Goal: Task Accomplishment & Management: Use online tool/utility

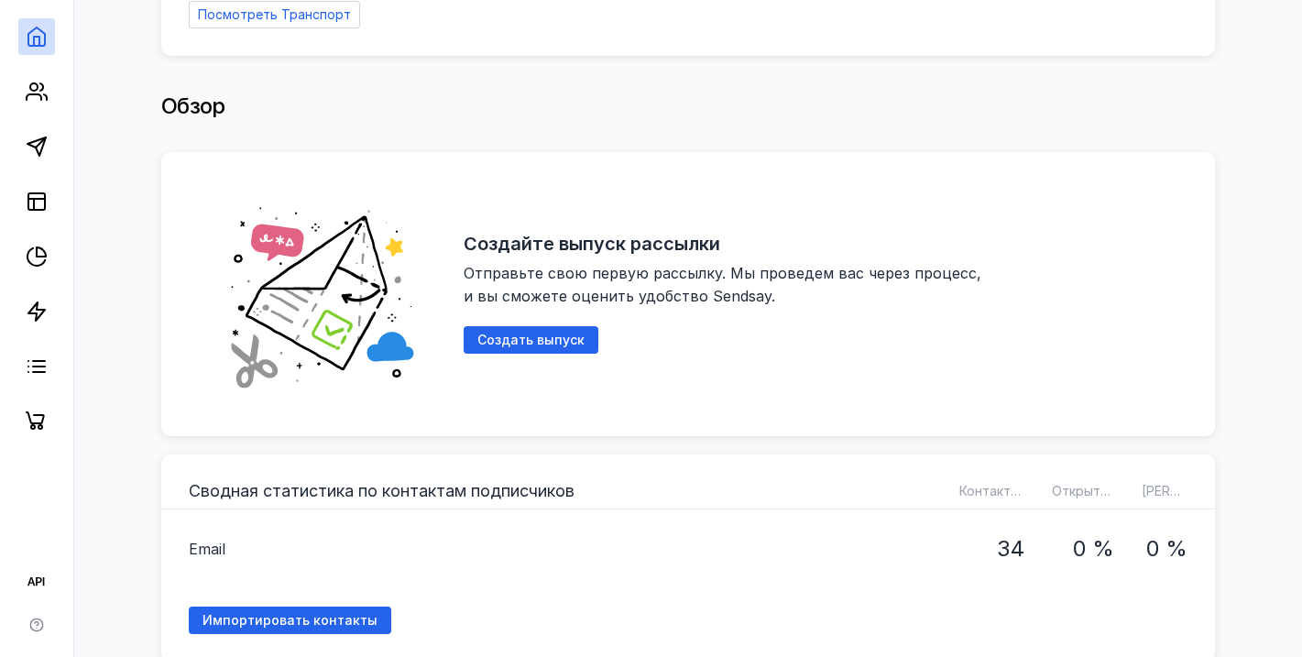
scroll to position [264, 0]
click at [539, 332] on span "Создать выпуск" at bounding box center [530, 340] width 107 height 16
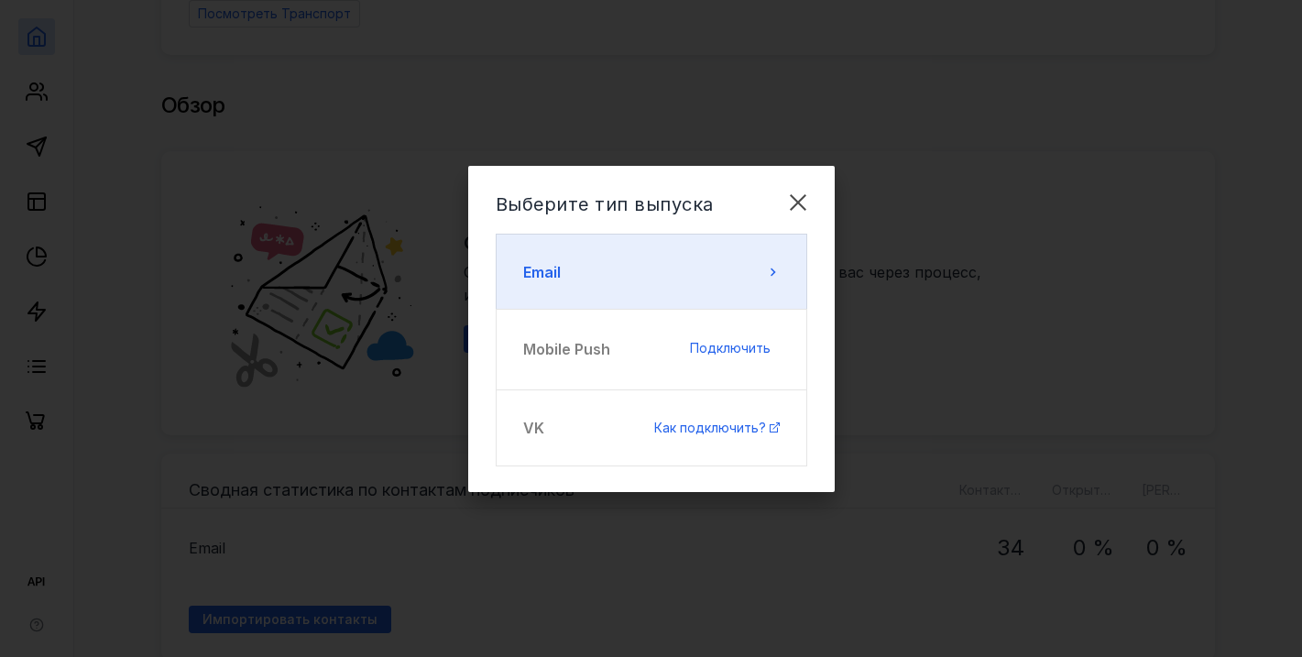
click at [758, 274] on button "Email" at bounding box center [651, 272] width 311 height 77
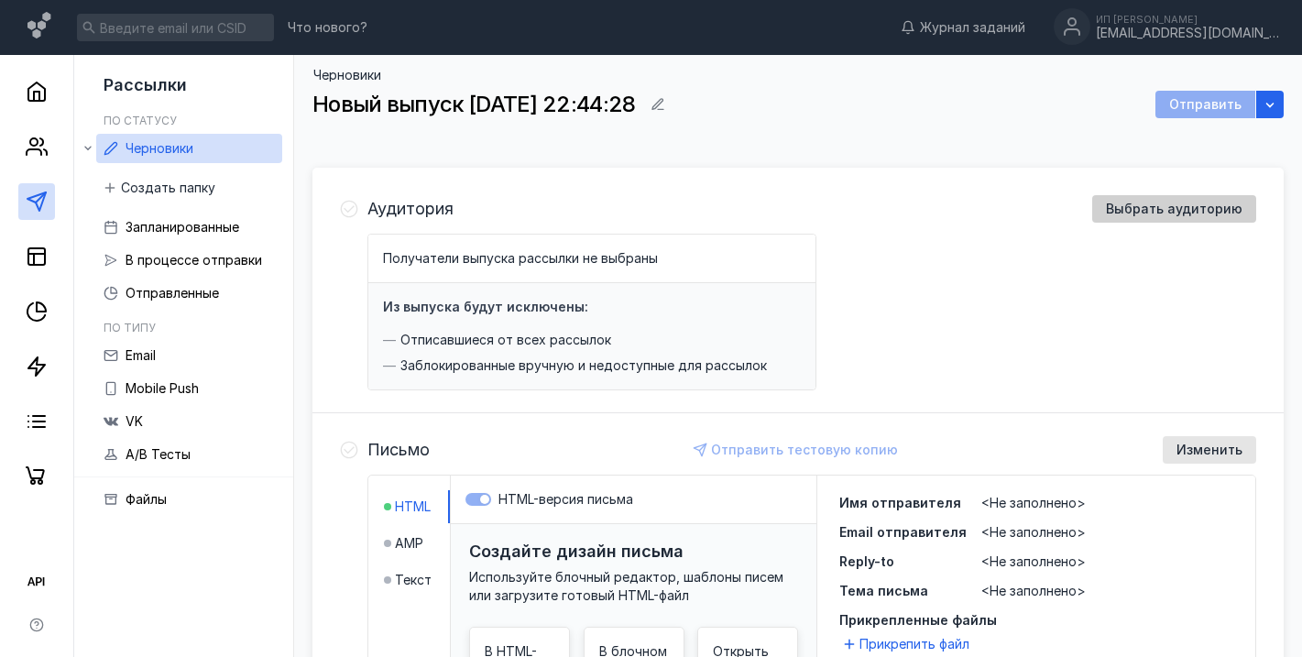
click at [1163, 207] on span "Выбрать аудиторию" at bounding box center [1174, 210] width 137 height 16
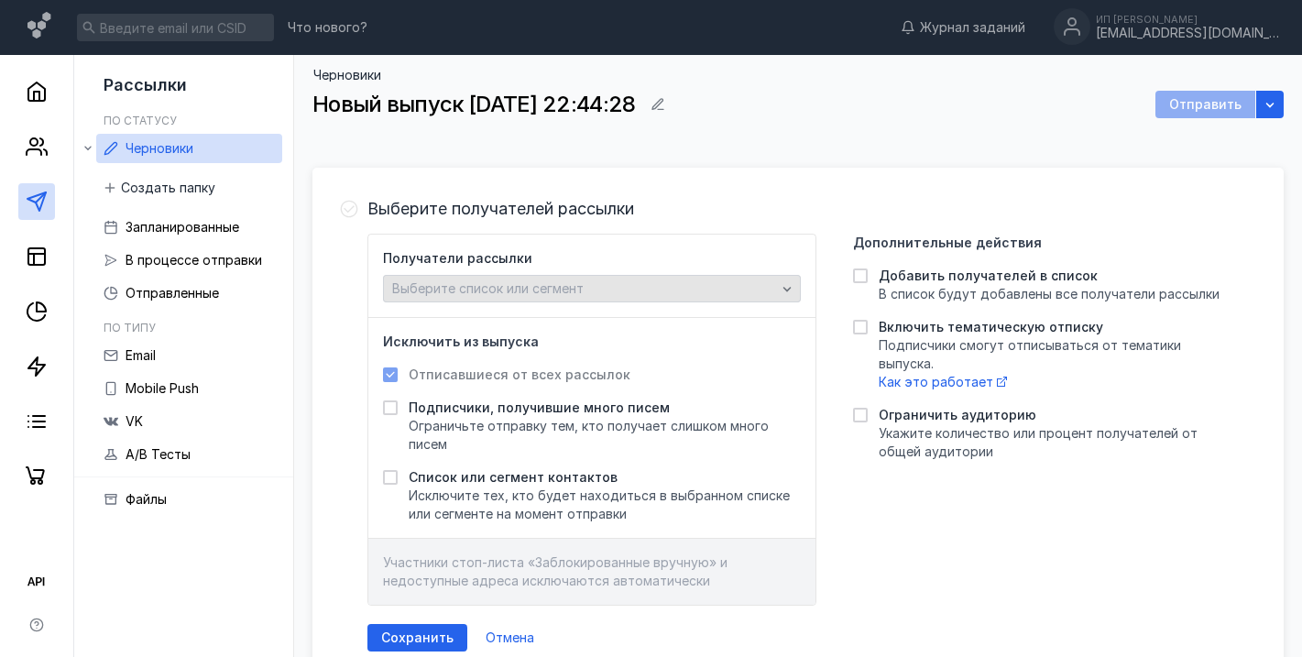
click at [489, 289] on span "Выберите список или сегмент" at bounding box center [487, 288] width 191 height 16
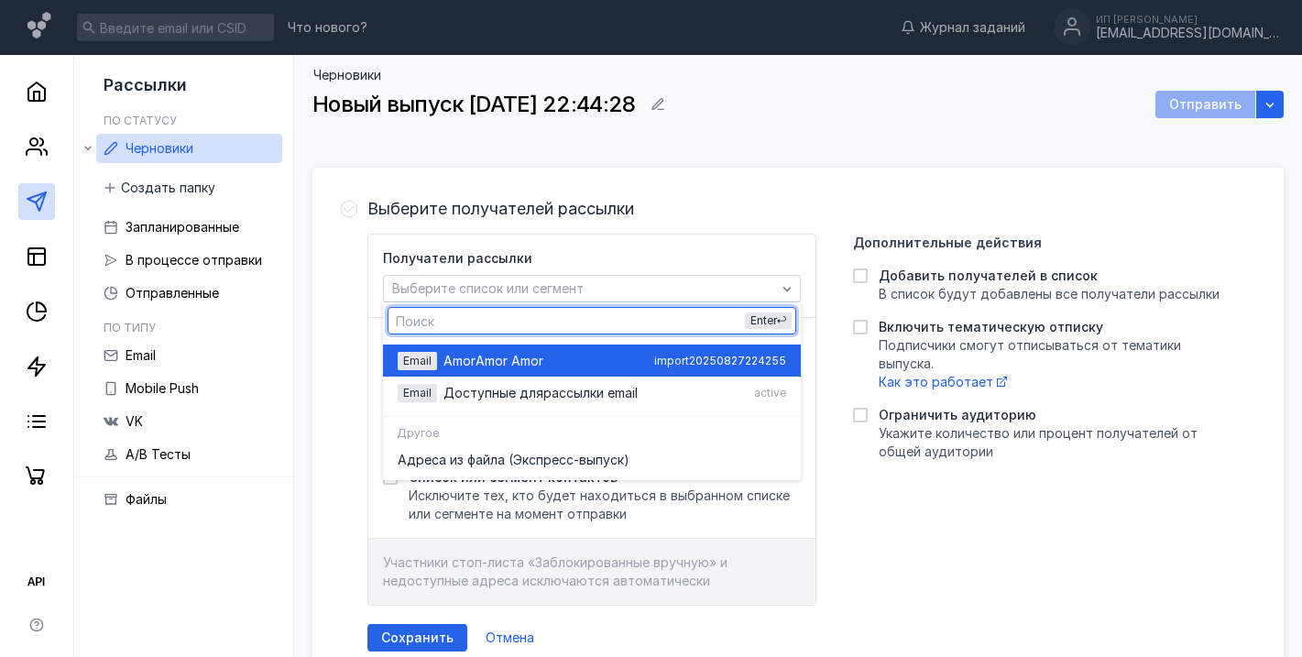
click at [476, 354] on span "Amor Amor" at bounding box center [509, 361] width 68 height 18
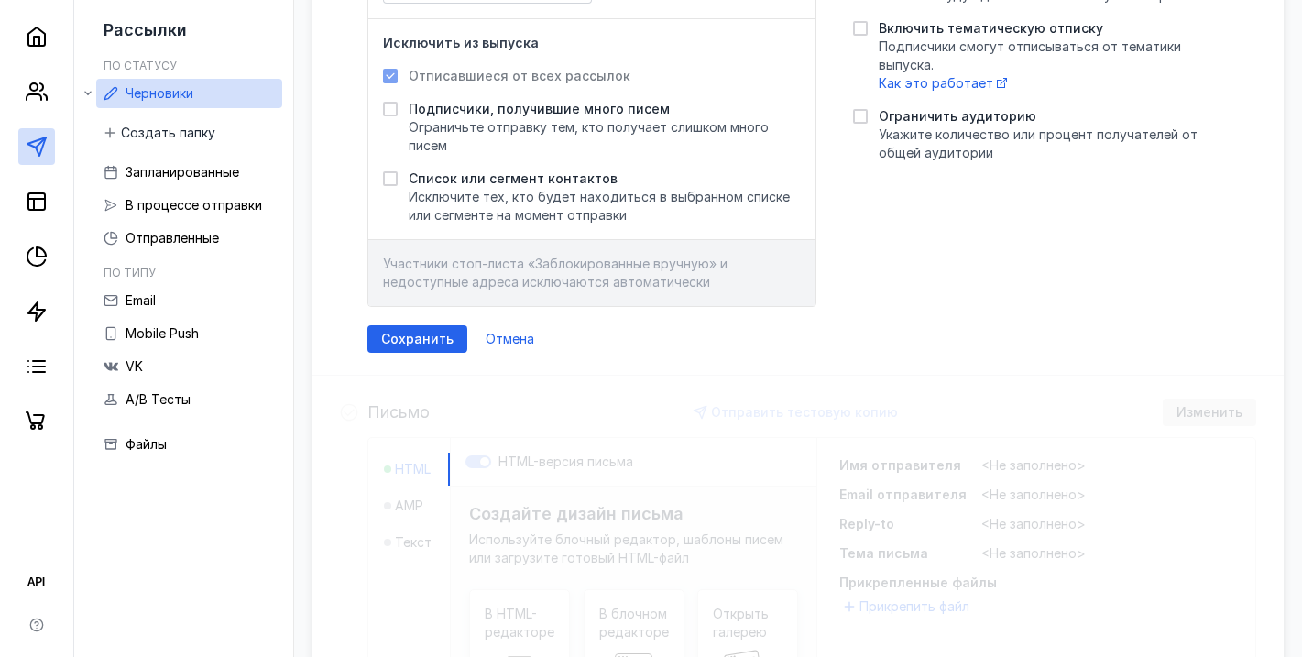
scroll to position [300, 0]
click at [403, 337] on span "Сохранить" at bounding box center [417, 339] width 72 height 16
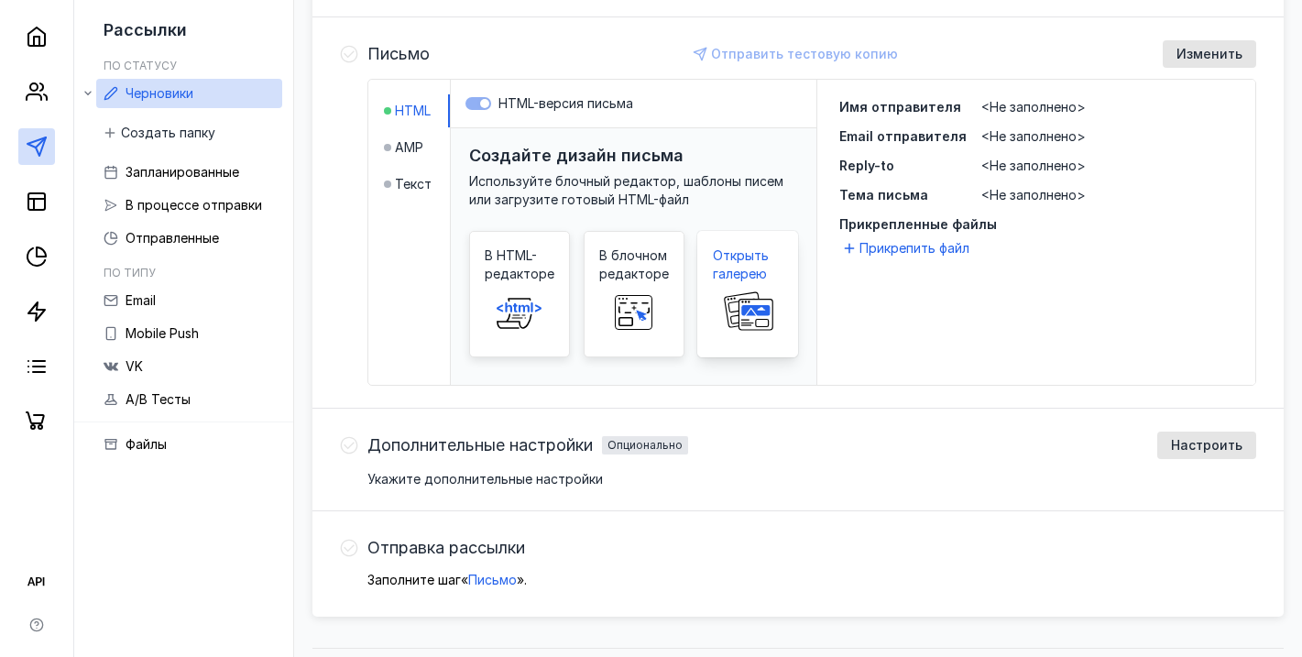
scroll to position [390, 0]
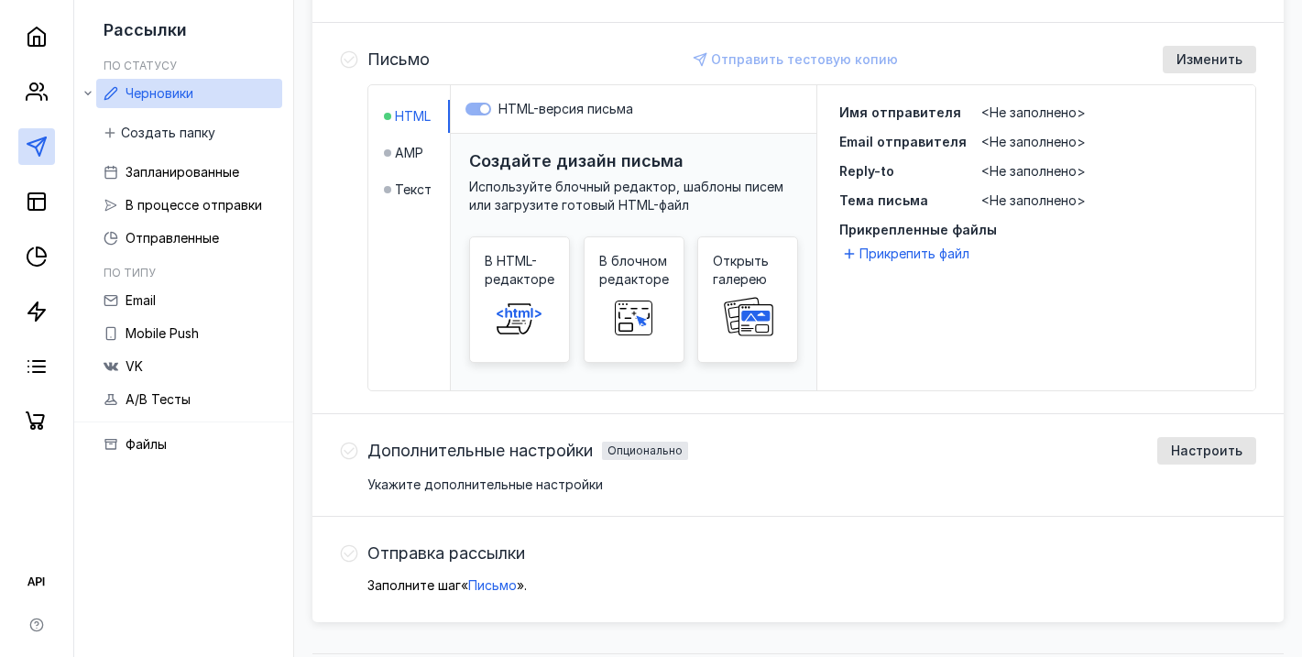
click at [1044, 108] on span "<Не заполнено>" at bounding box center [1033, 112] width 104 height 16
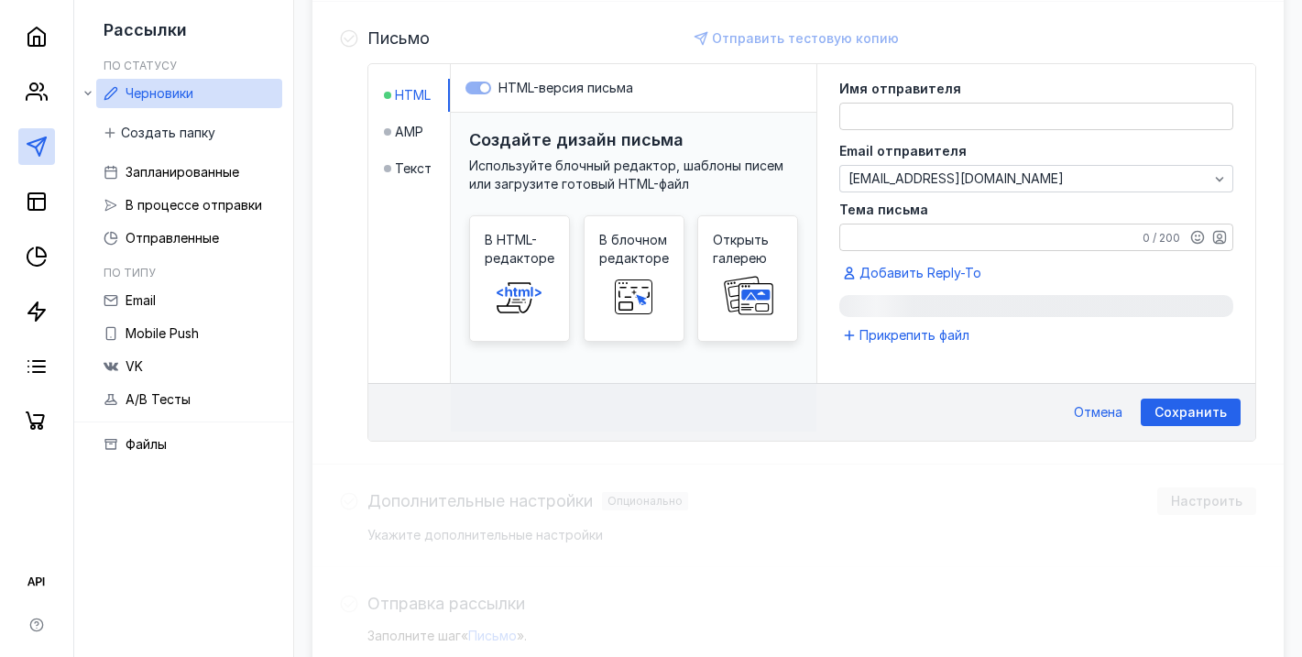
scroll to position [412, 0]
click at [870, 113] on textarea at bounding box center [1036, 116] width 392 height 26
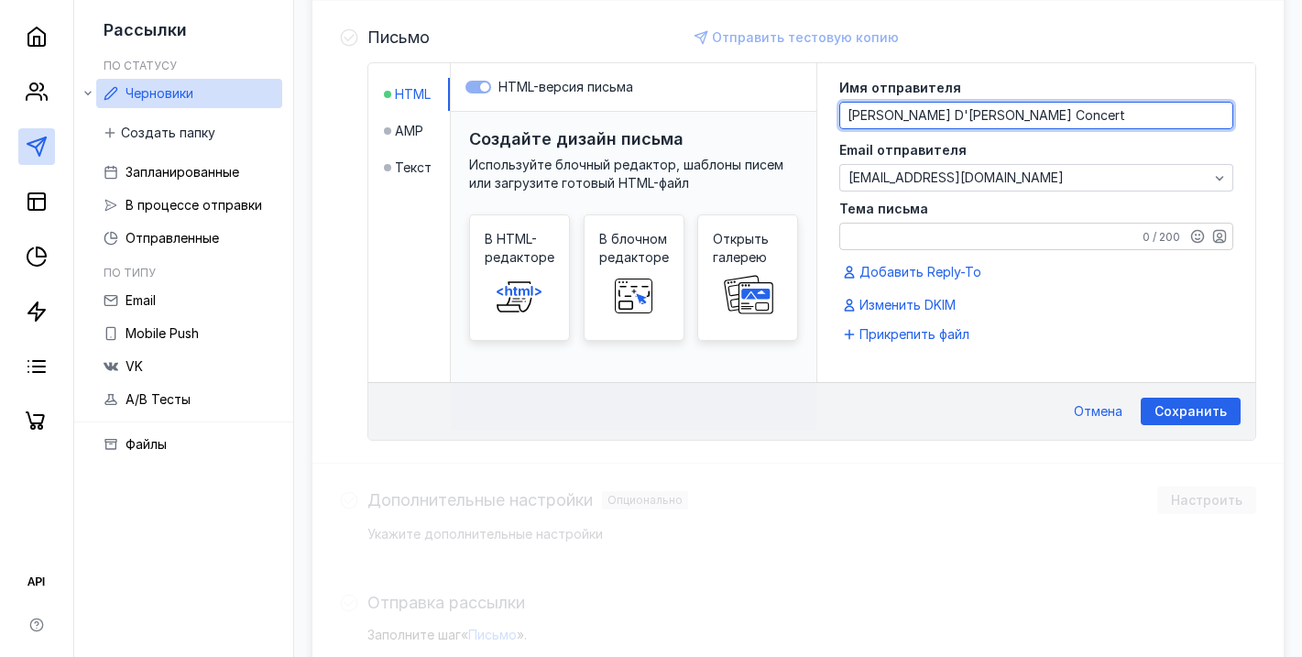
type textarea "[PERSON_NAME] D'[PERSON_NAME] Concert"
click at [866, 235] on textarea "Тема письма" at bounding box center [1036, 237] width 392 height 26
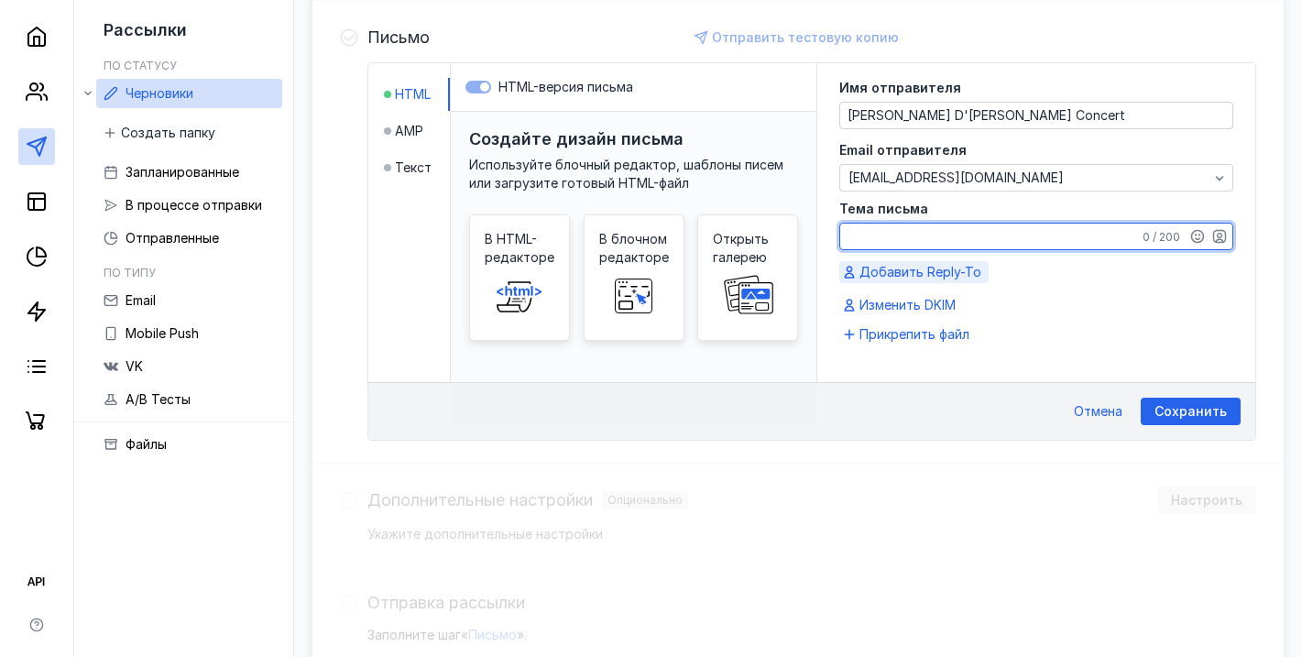
click at [869, 273] on div "Имя отправителя [PERSON_NAME] D'[PERSON_NAME] Concert Email отправителя [EMAIL_…" at bounding box center [1036, 199] width 394 height 235
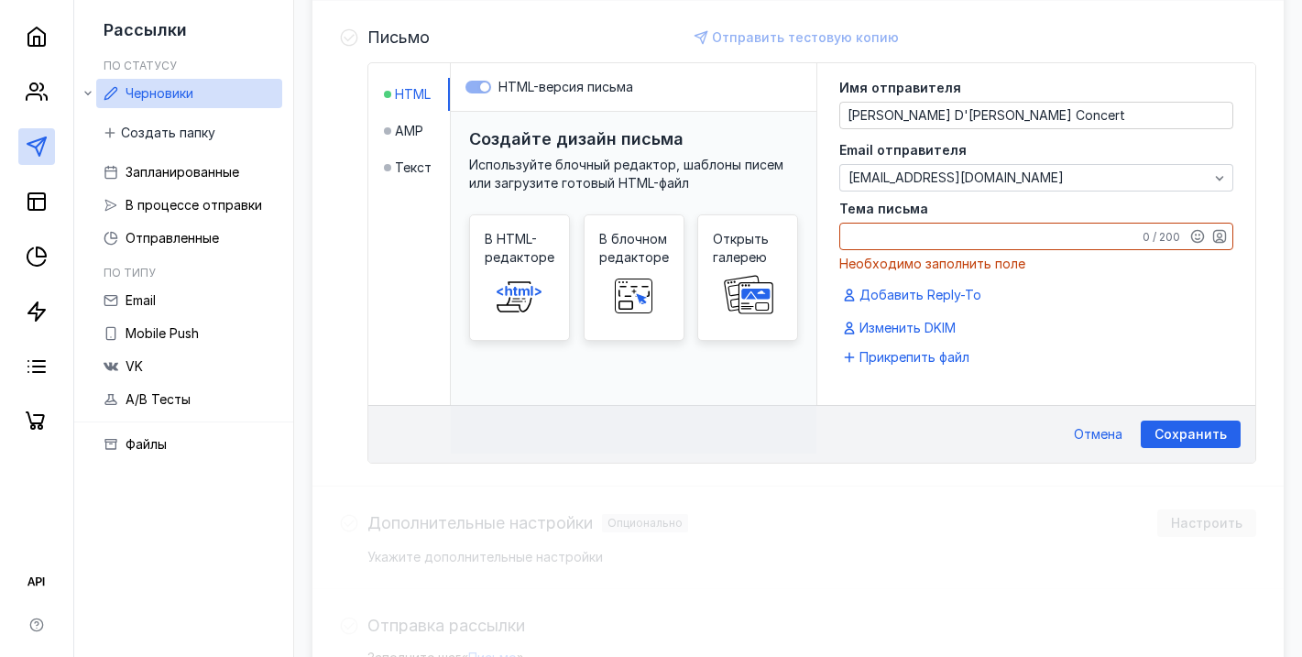
click at [870, 238] on textarea "Тема письма" at bounding box center [1036, 237] width 392 height 26
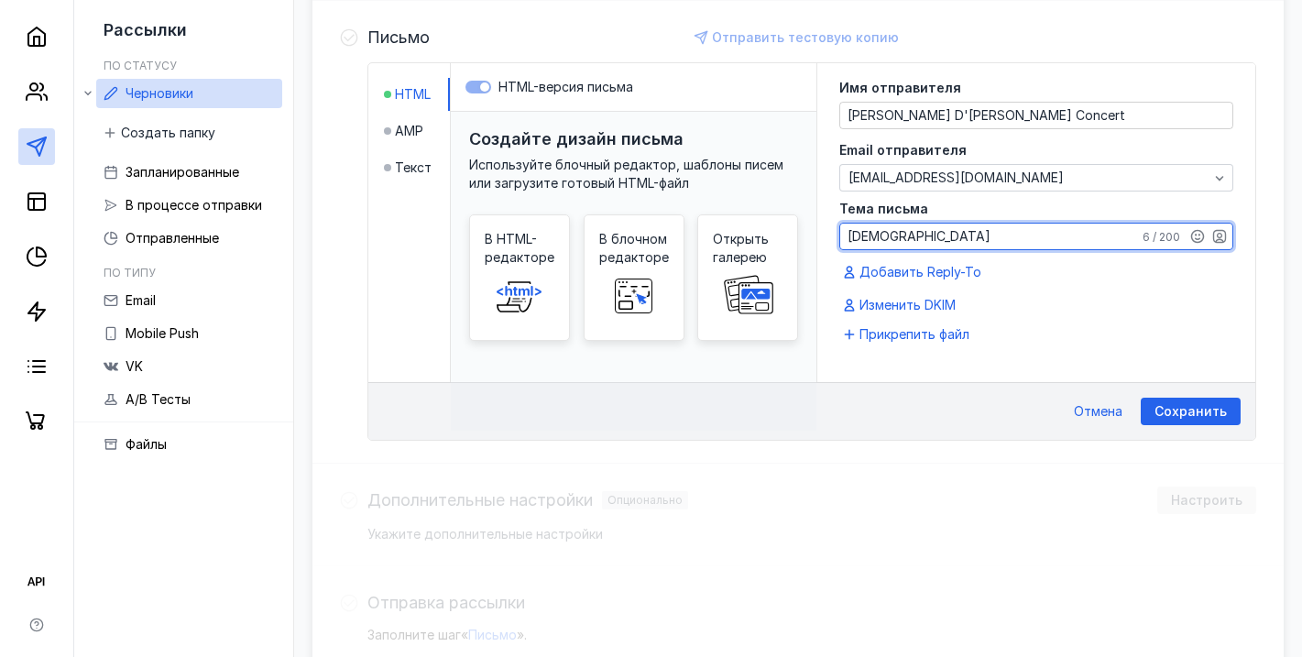
click at [848, 237] on textarea "[DEMOGRAPHIC_DATA]" at bounding box center [1036, 237] width 392 height 26
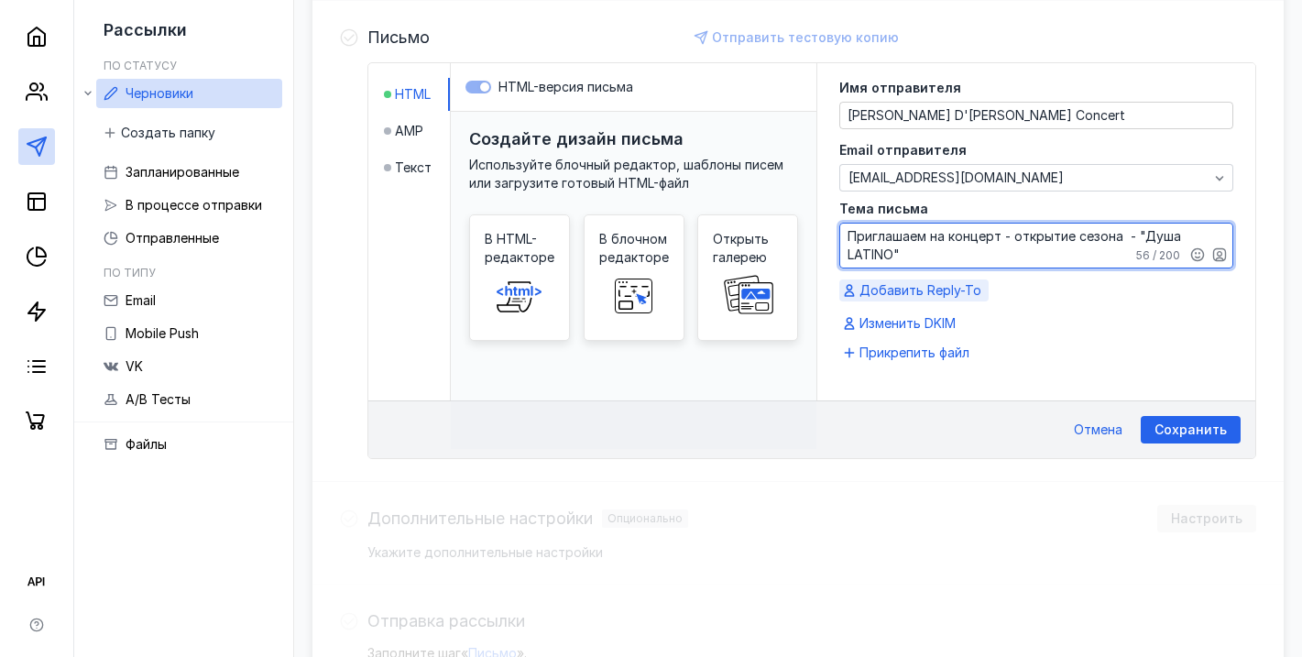
type textarea "Приглашаем на концерт - открытие сезона - "Душа LATINO""
click at [945, 286] on span "Добавить Reply-To" at bounding box center [920, 290] width 122 height 18
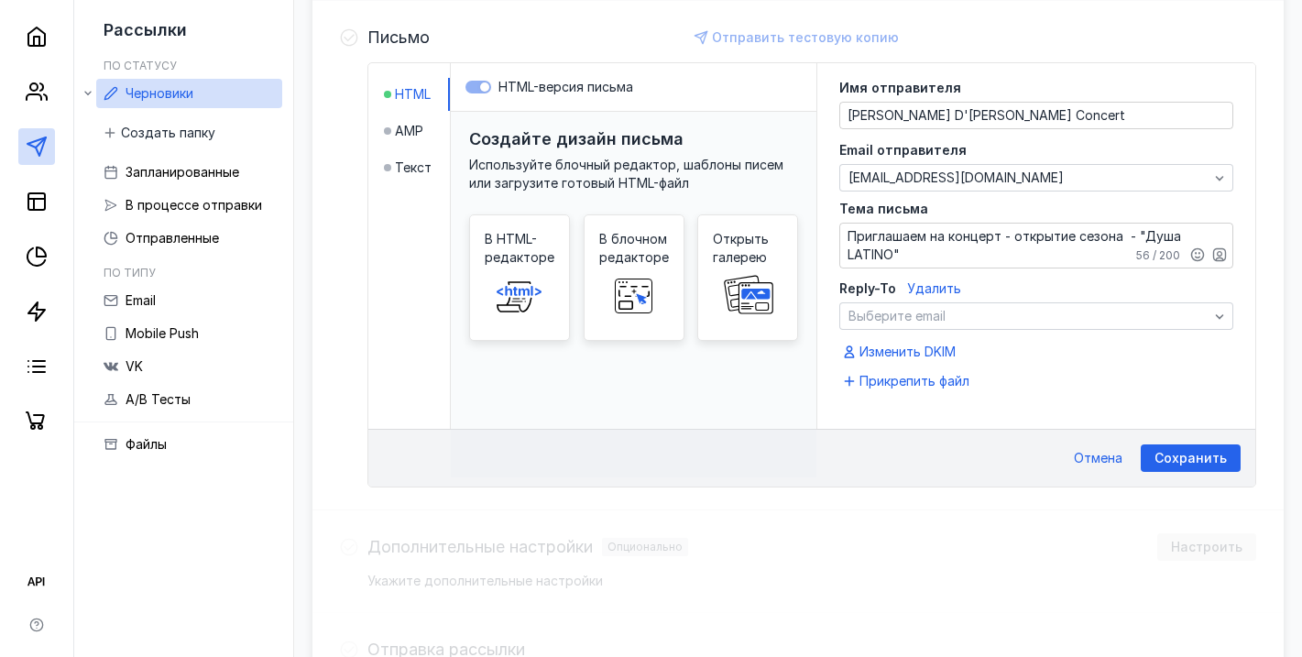
click at [935, 288] on span "Удалить" at bounding box center [934, 288] width 54 height 16
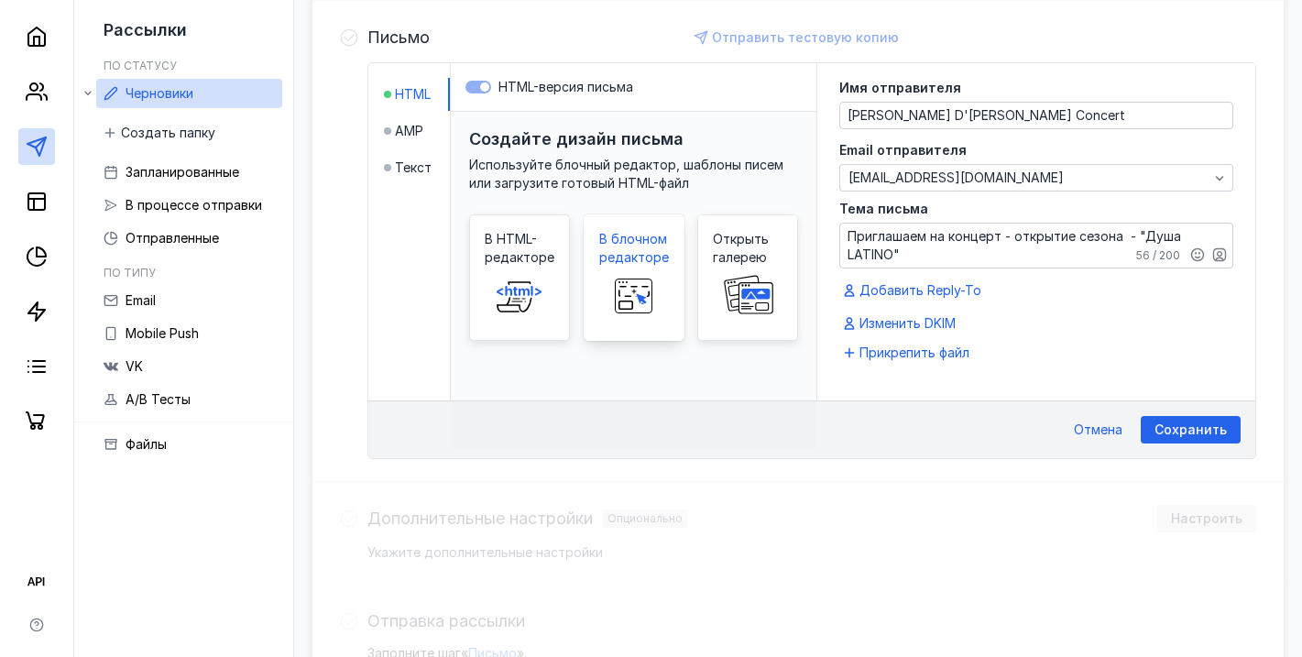
click at [629, 278] on icon at bounding box center [634, 296] width 59 height 37
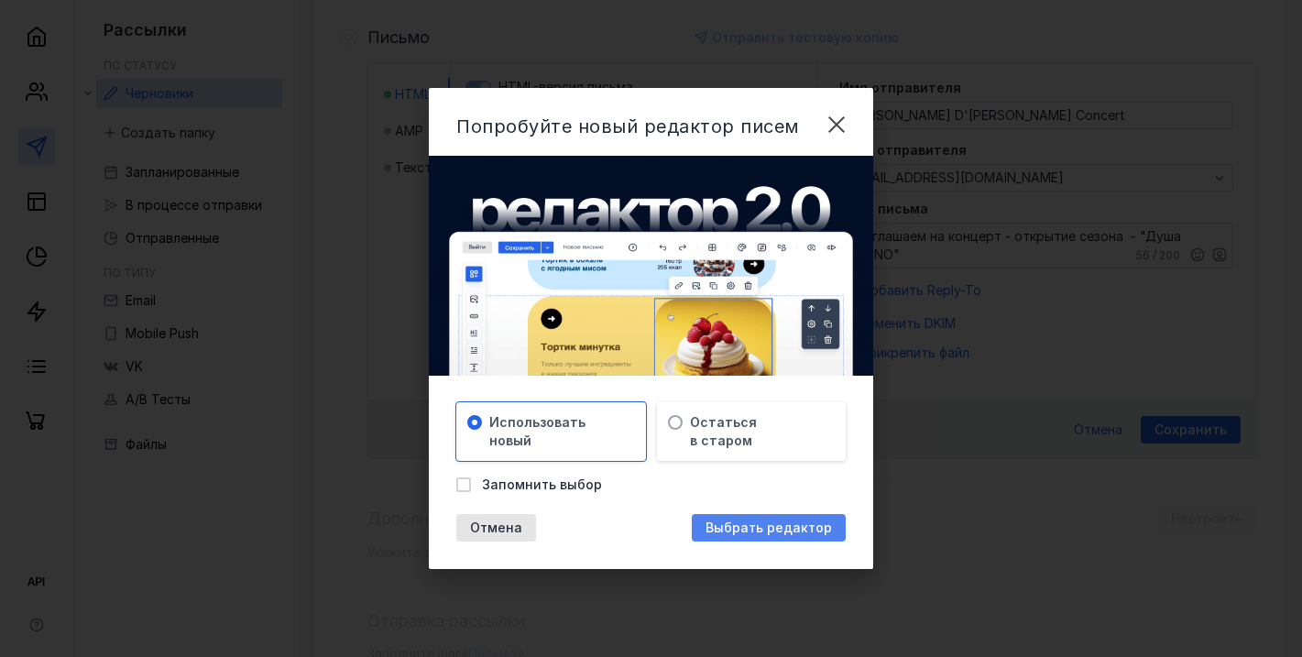
click at [740, 527] on span "Выбрать редактор" at bounding box center [768, 528] width 126 height 16
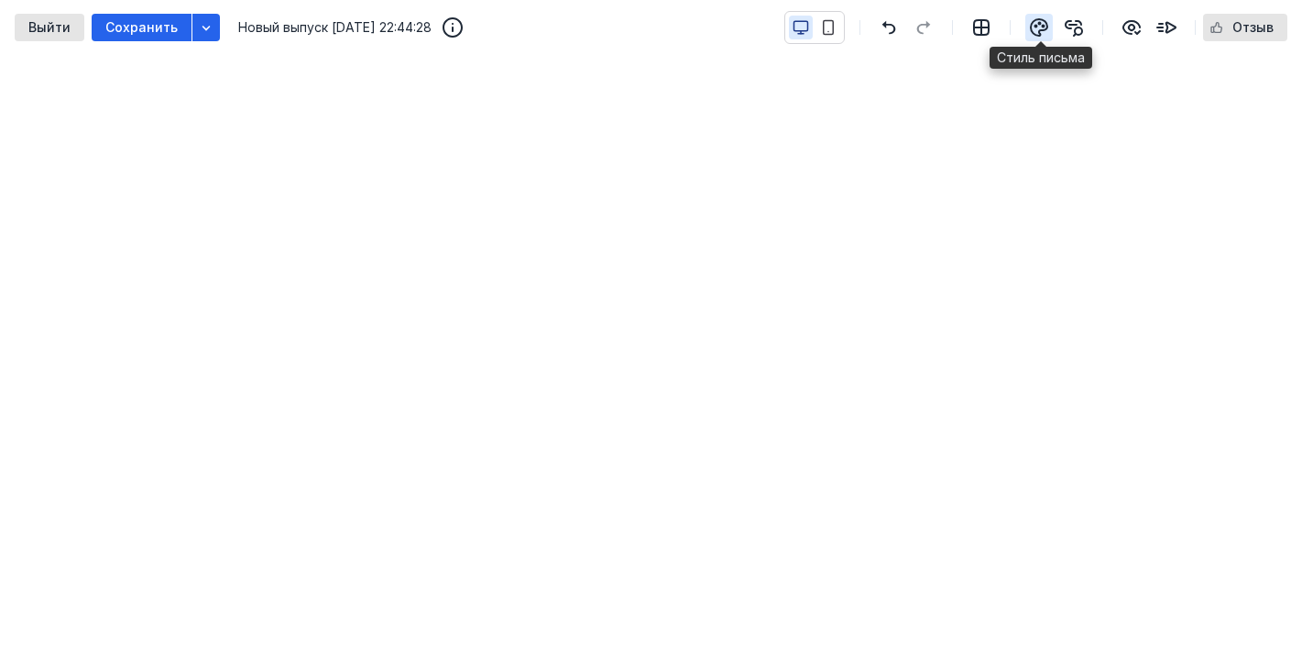
click at [1039, 27] on icon "button" at bounding box center [1039, 27] width 22 height 22
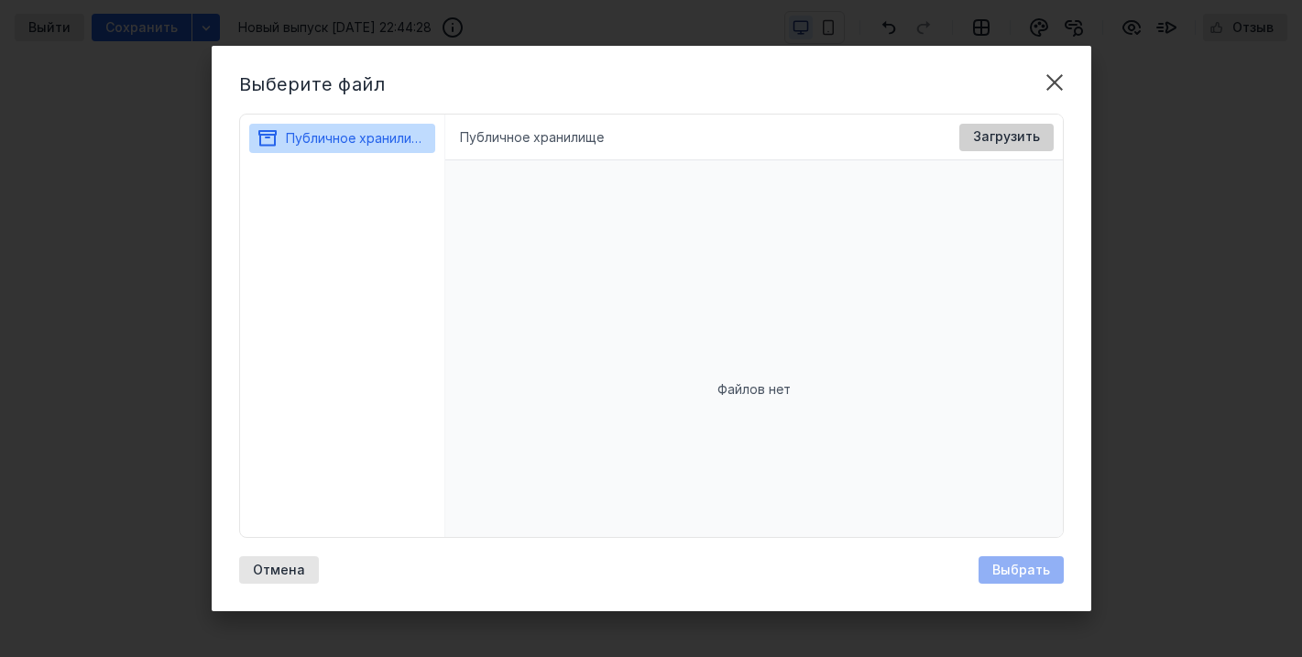
click at [1021, 141] on span "Загрузить" at bounding box center [1006, 137] width 67 height 16
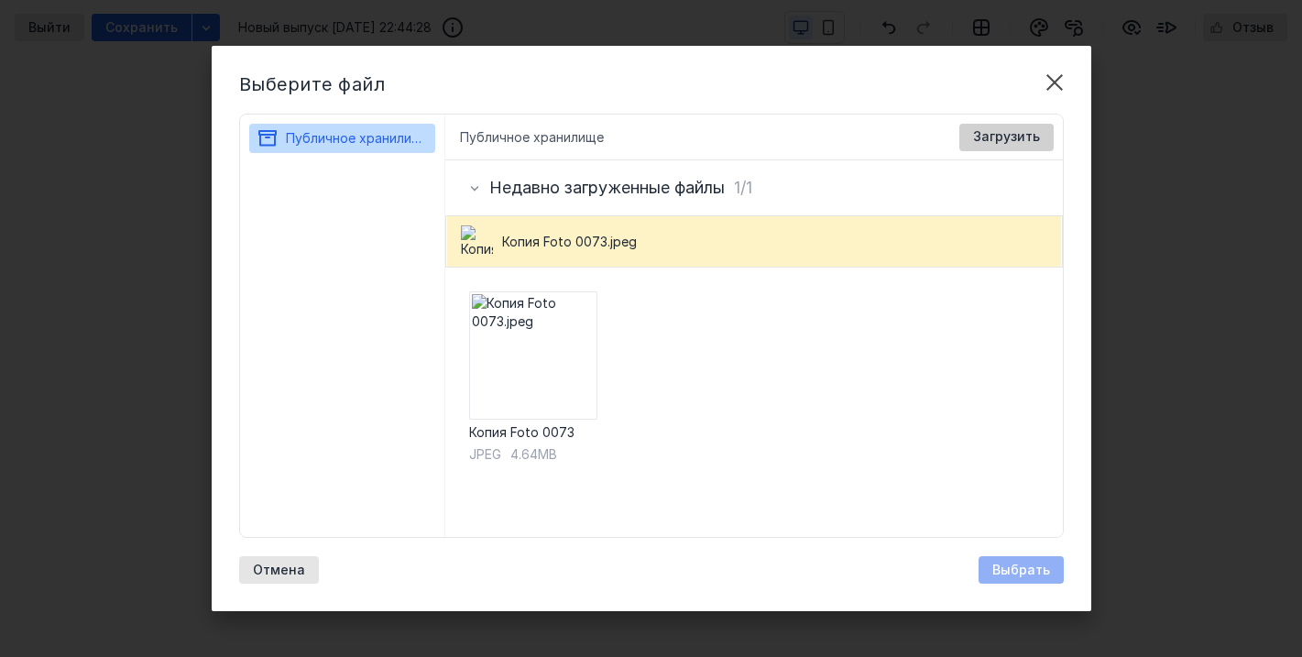
click at [1007, 140] on span "Загрузить" at bounding box center [1006, 137] width 67 height 16
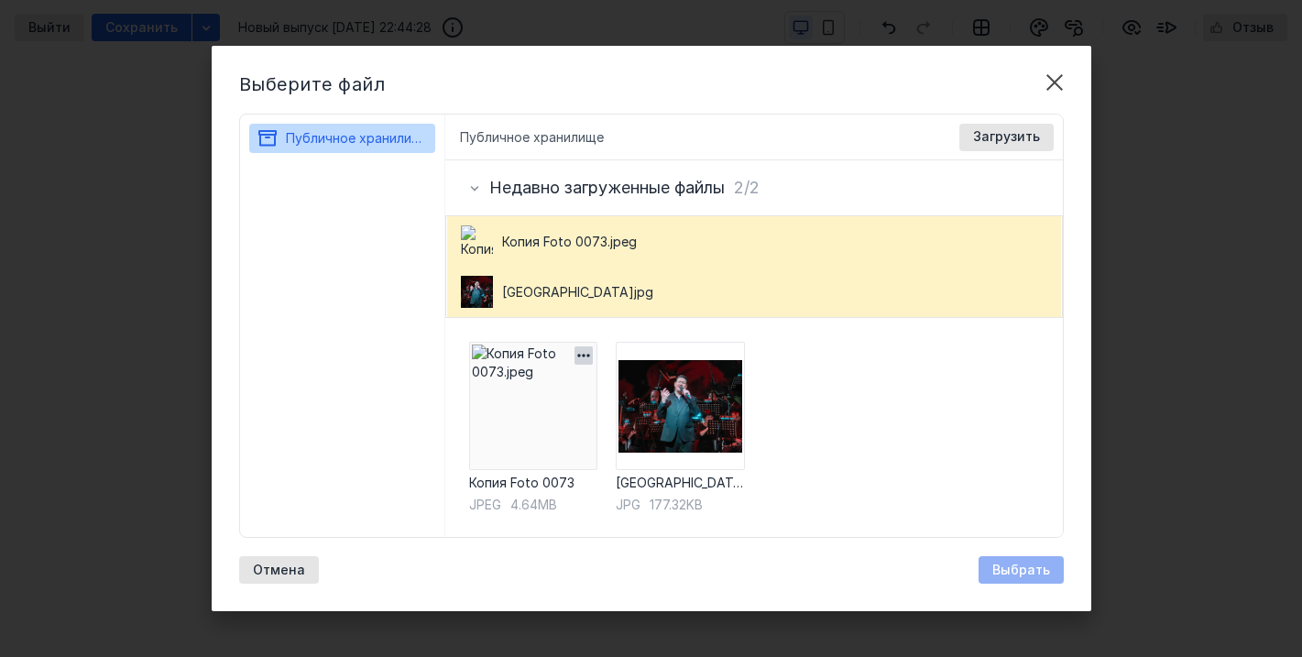
click at [584, 355] on icon "button" at bounding box center [583, 355] width 18 height 18
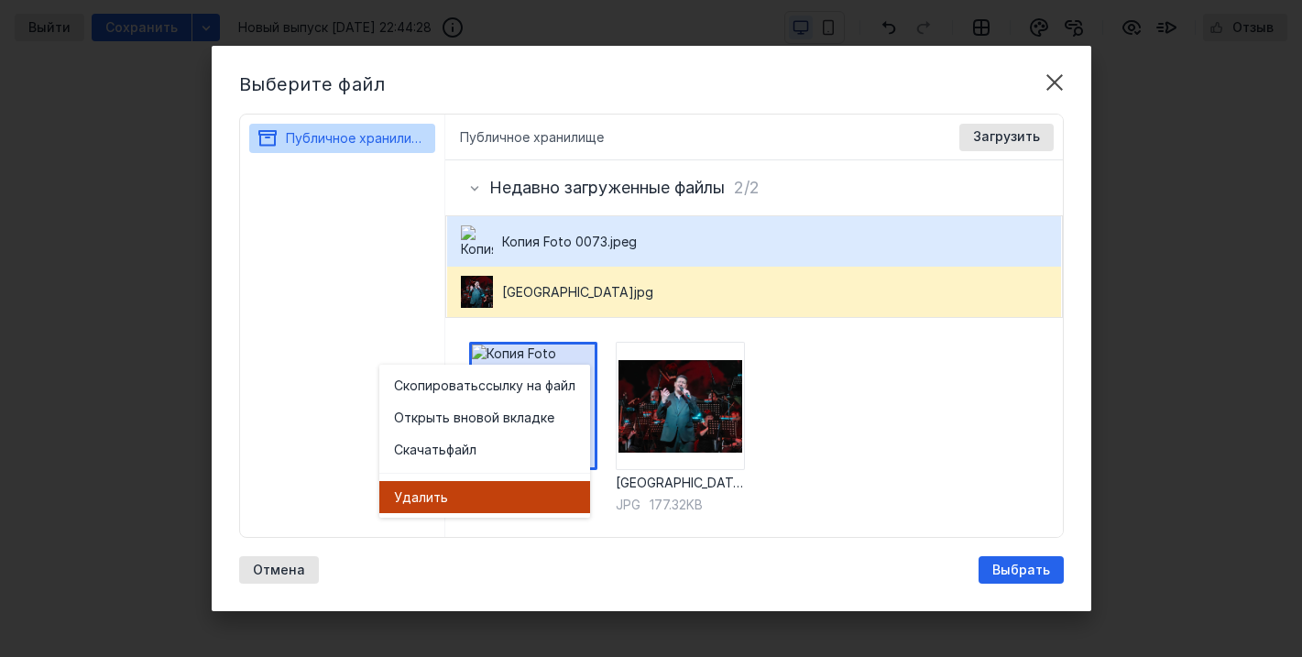
click at [420, 494] on span "Удал" at bounding box center [410, 497] width 32 height 18
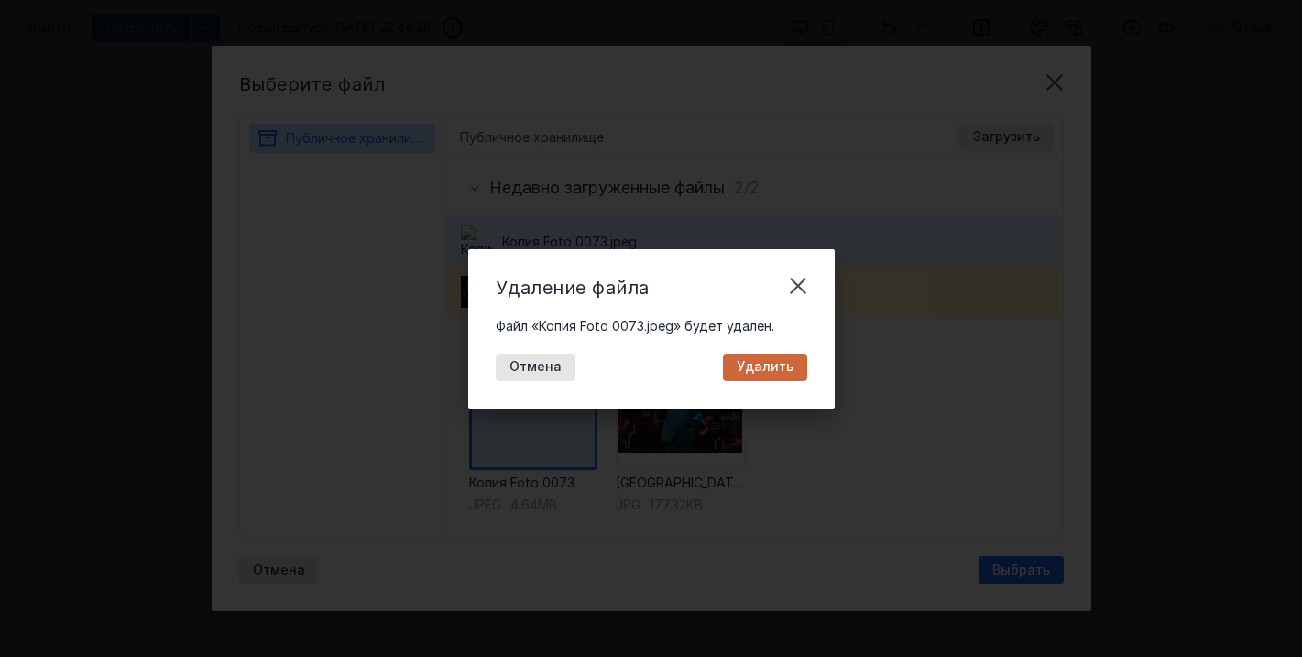
click at [756, 372] on span "Удалить" at bounding box center [765, 367] width 57 height 16
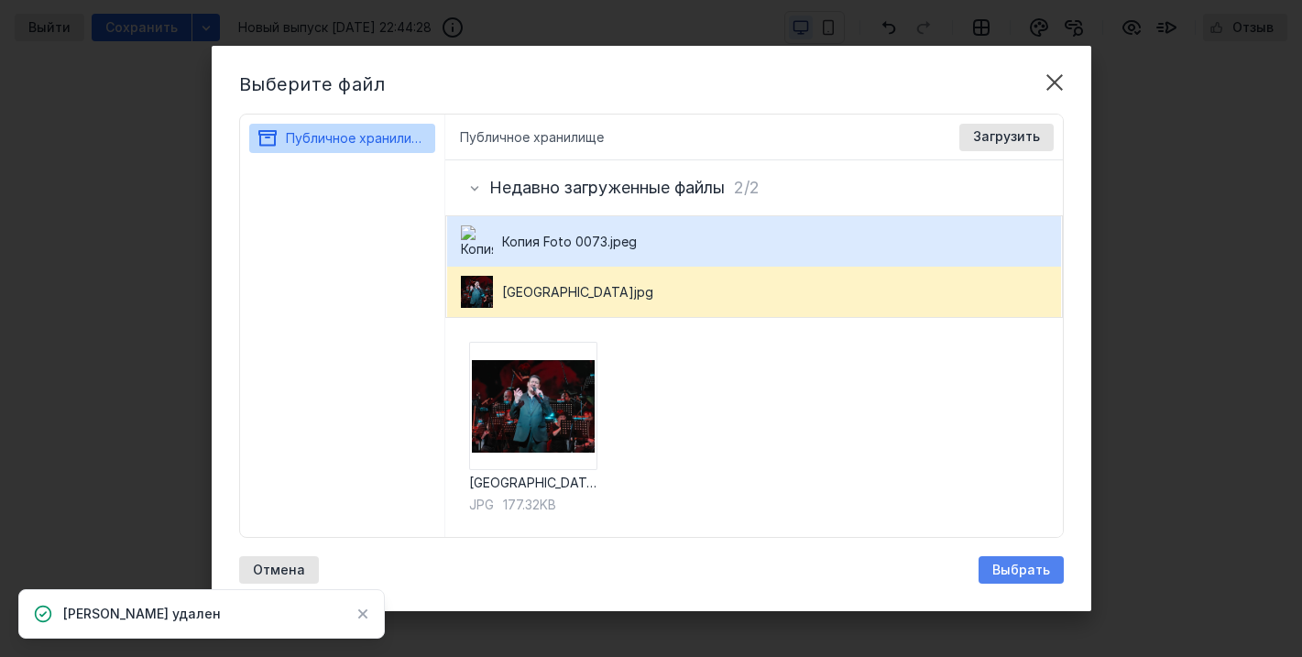
click at [1037, 572] on span "Выбрать" at bounding box center [1021, 570] width 58 height 16
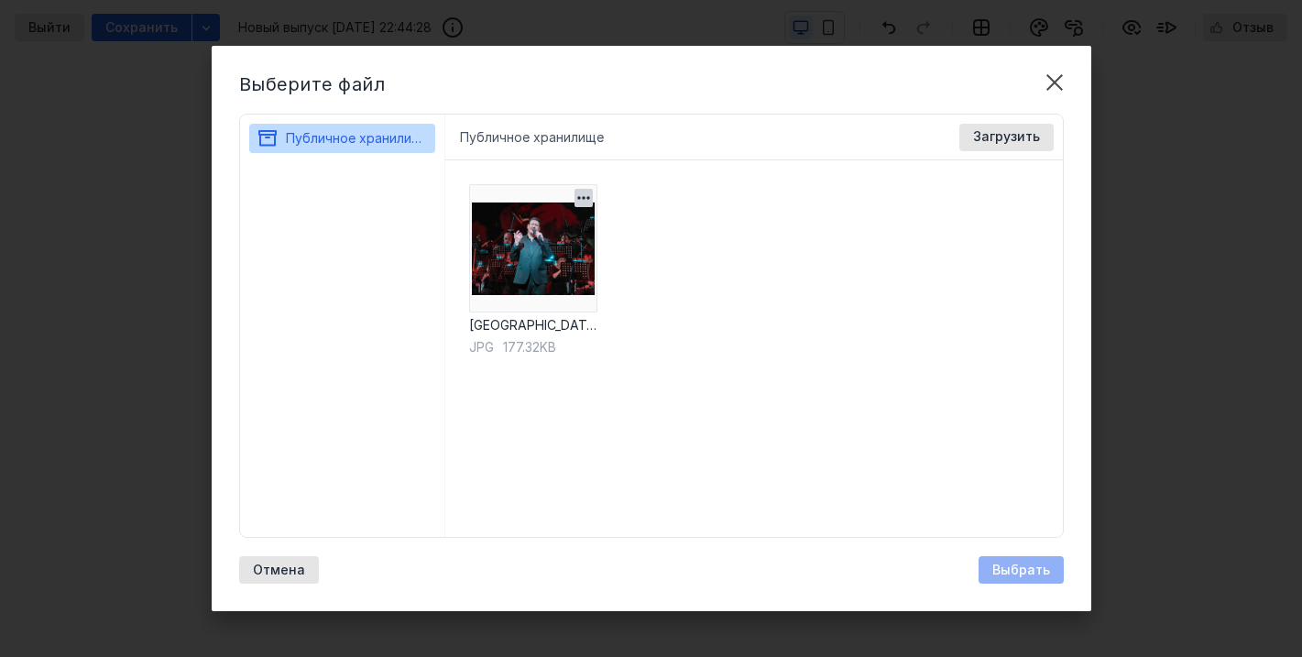
click at [532, 256] on img at bounding box center [533, 248] width 128 height 128
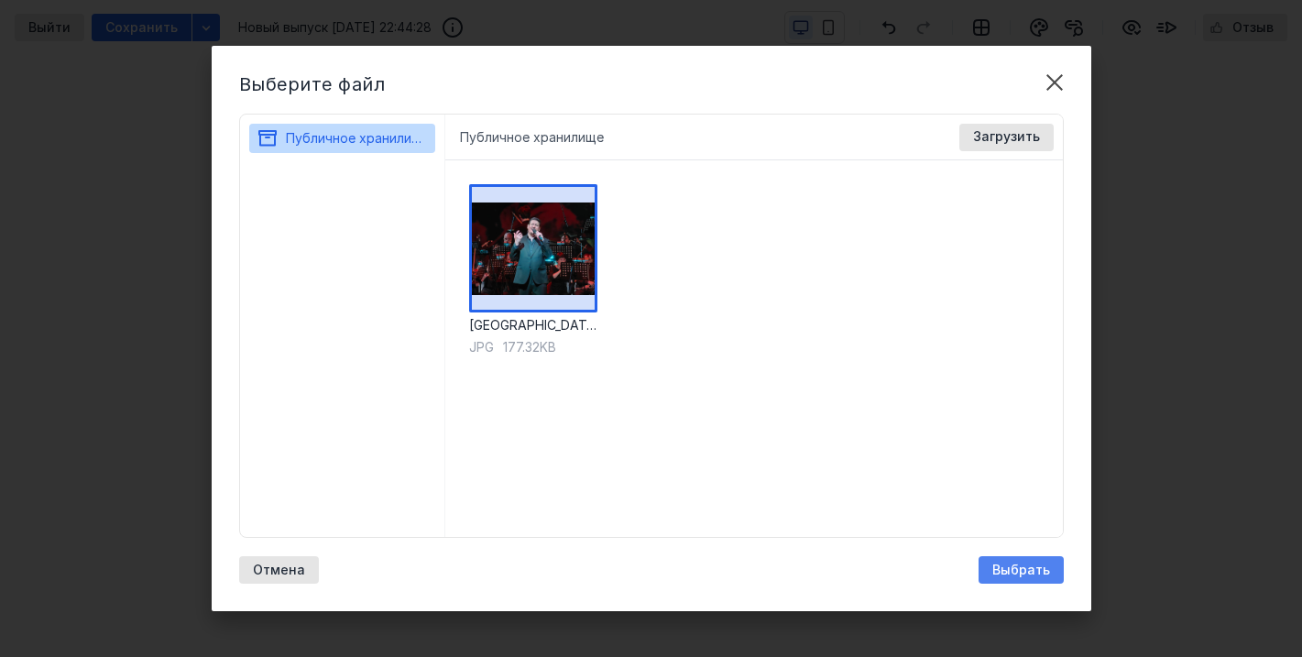
click at [1024, 562] on span "Выбрать" at bounding box center [1021, 570] width 58 height 16
